Goal: Check status: Check status

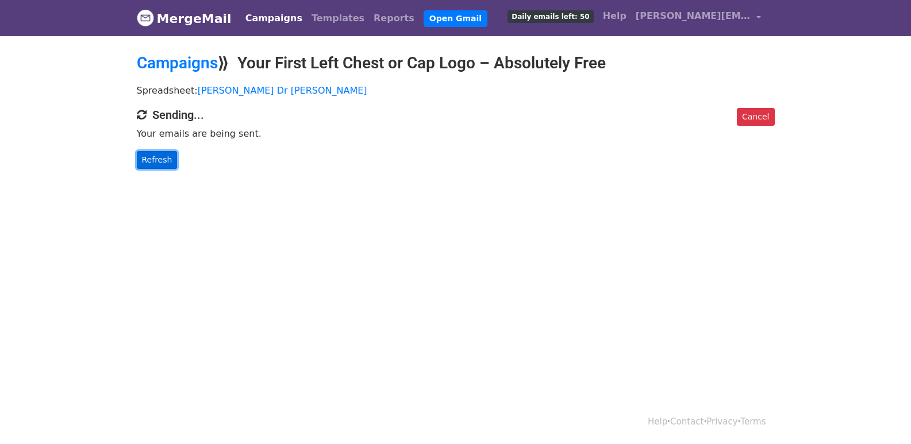
click at [149, 153] on link "Refresh" at bounding box center [157, 160] width 41 height 18
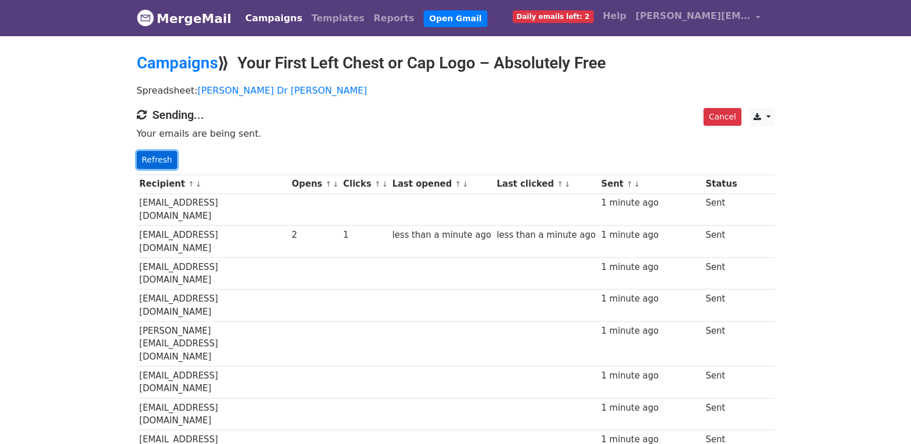
click at [151, 153] on link "Refresh" at bounding box center [157, 160] width 41 height 18
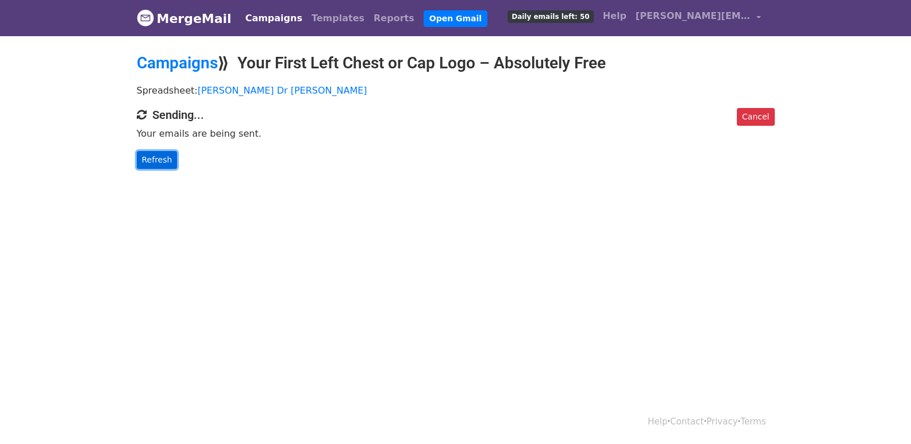
click at [156, 160] on link "Refresh" at bounding box center [157, 160] width 41 height 18
click at [158, 163] on link "Refresh" at bounding box center [157, 160] width 41 height 18
